Goal: Task Accomplishment & Management: Use online tool/utility

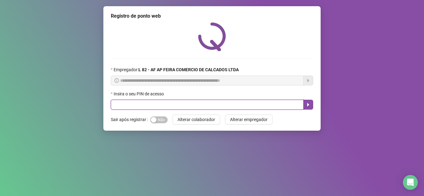
click at [175, 103] on input "text" at bounding box center [207, 105] width 193 height 10
type input "*****"
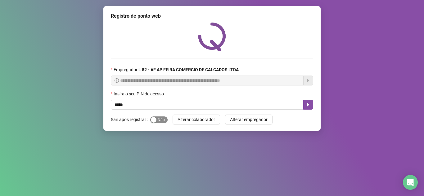
click at [154, 120] on div "button" at bounding box center [154, 120] width 6 height 6
click at [308, 106] on icon "caret-right" at bounding box center [308, 104] width 2 height 3
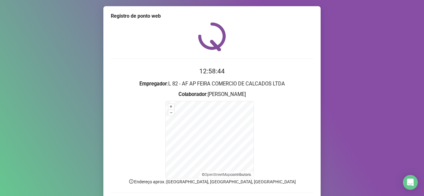
scroll to position [31, 0]
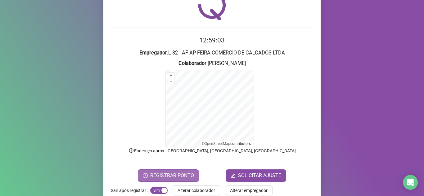
click at [170, 177] on span "REGISTRAR PONTO" at bounding box center [172, 175] width 44 height 7
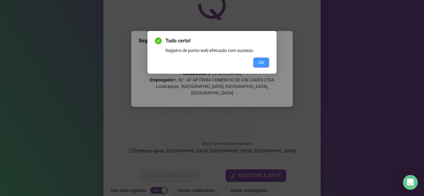
click at [259, 64] on span "OK" at bounding box center [261, 62] width 6 height 7
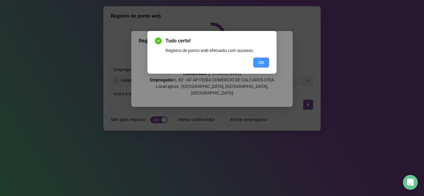
scroll to position [0, 0]
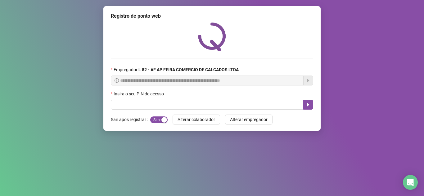
click at [158, 99] on div "Insira o seu PIN de acesso" at bounding box center [212, 95] width 202 height 9
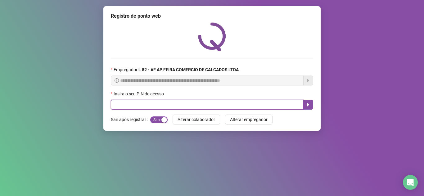
click at [157, 102] on input "text" at bounding box center [207, 105] width 193 height 10
type input "*****"
click at [307, 106] on icon "caret-right" at bounding box center [308, 104] width 2 height 3
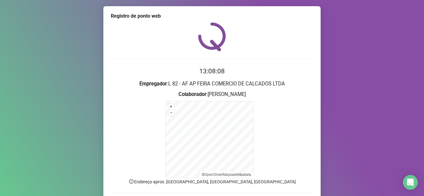
scroll to position [44, 0]
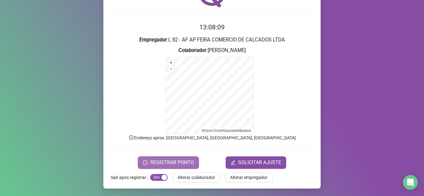
click at [147, 169] on div "Registro de ponto web 13:08:09 Empregador : L 82 - AF AP FEIRA COMERCIO DE CALC…" at bounding box center [211, 75] width 217 height 227
click at [158, 164] on span "REGISTRAR PONTO" at bounding box center [172, 162] width 44 height 7
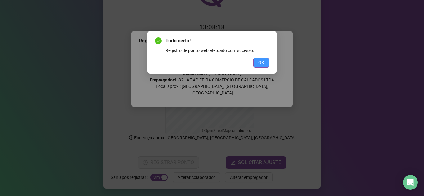
click at [259, 66] on span "OK" at bounding box center [261, 62] width 6 height 7
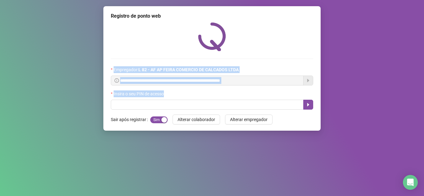
scroll to position [0, 0]
